Goal: Task Accomplishment & Management: Manage account settings

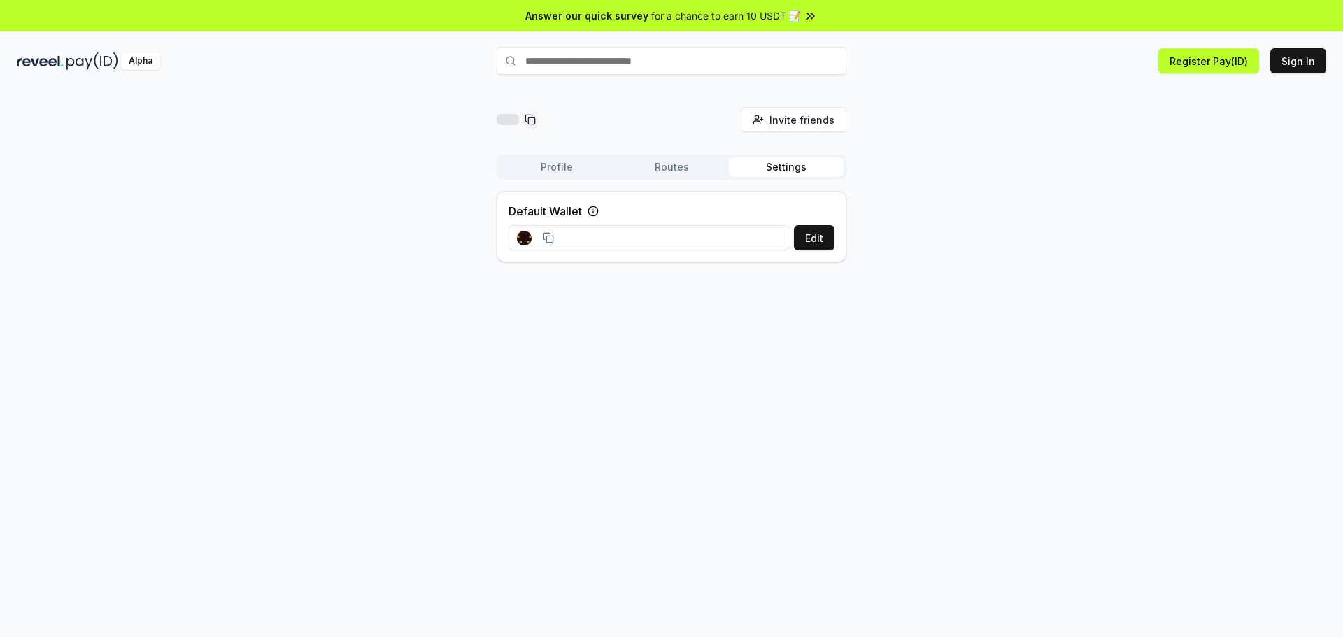
click at [786, 167] on button "Settings" at bounding box center [786, 167] width 115 height 20
click at [683, 178] on div "Profile Routes Settings" at bounding box center [672, 167] width 350 height 25
click at [559, 172] on button "Profile" at bounding box center [557, 167] width 115 height 20
